Goal: Task Accomplishment & Management: Use online tool/utility

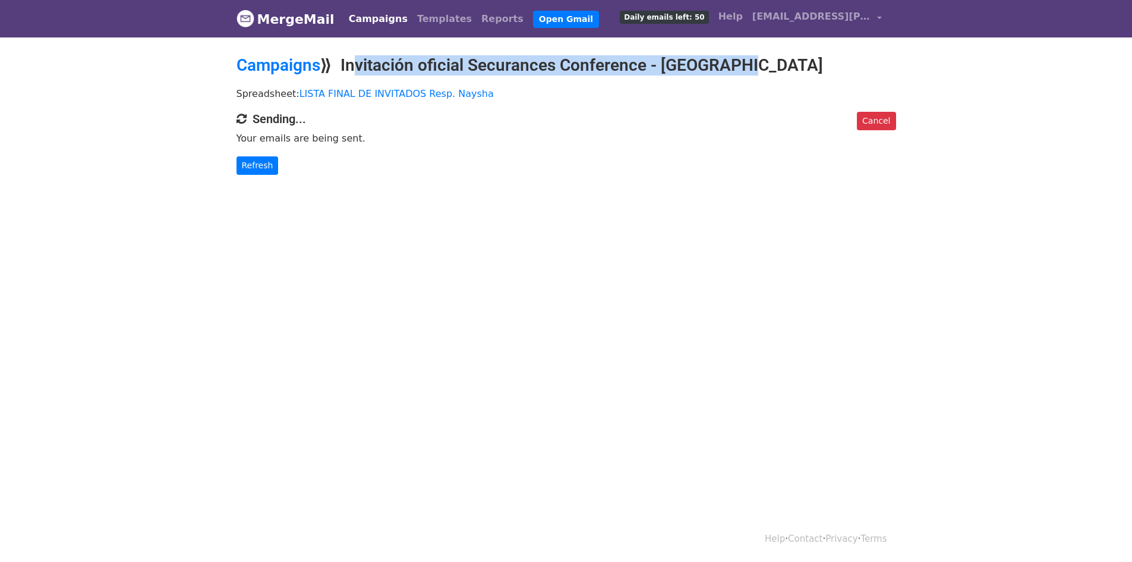
copy h2 "Invitación oficial Securances Conference - [GEOGRAPHIC_DATA]"
drag, startPoint x: 347, startPoint y: 60, endPoint x: 737, endPoint y: 62, distance: 389.9
click at [737, 62] on h2 "Campaigns ⟫ Invitación oficial Securances Conference - [GEOGRAPHIC_DATA]" at bounding box center [567, 65] width 660 height 20
copy h2 "Invitación oficial Securances Conference - [GEOGRAPHIC_DATA]"
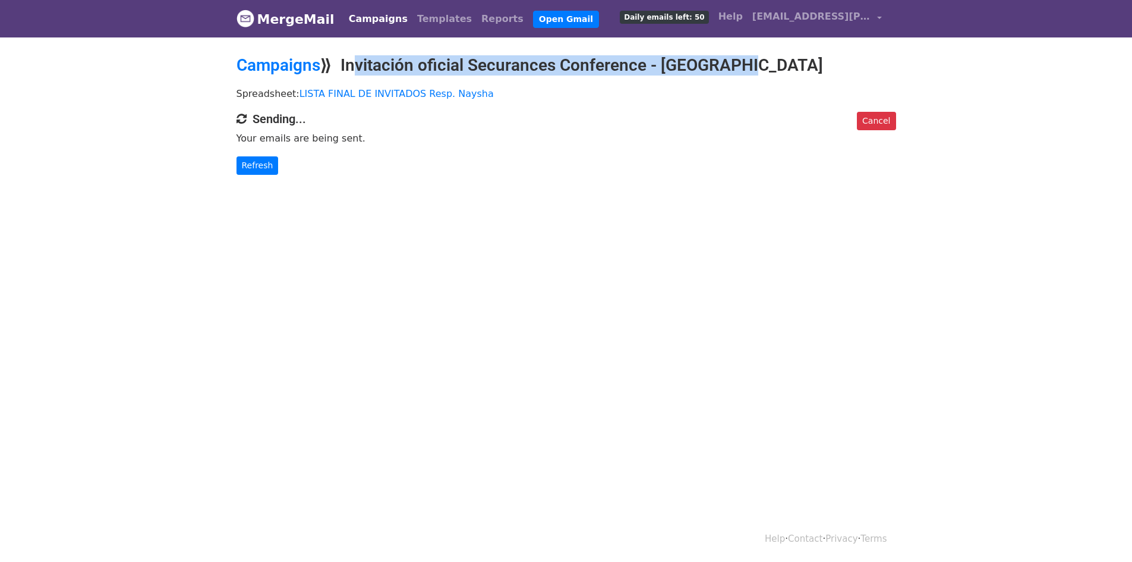
copy h2 "Invitación oficial Securances Conference - [GEOGRAPHIC_DATA]"
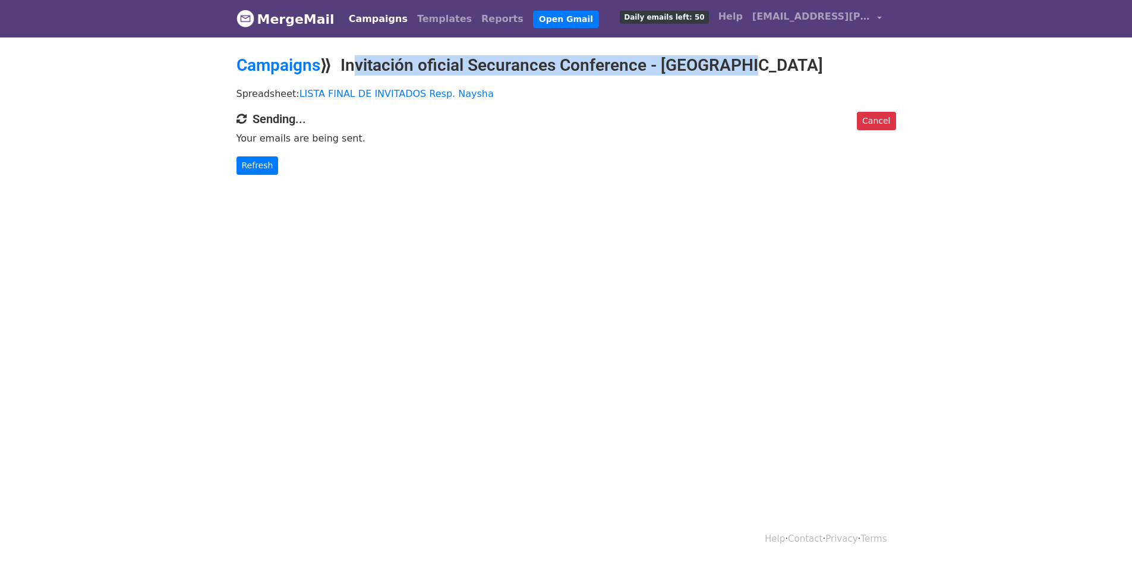
copy h2 "Invitación oficial Securances Conference - [GEOGRAPHIC_DATA]"
